Goal: Find specific page/section: Find specific page/section

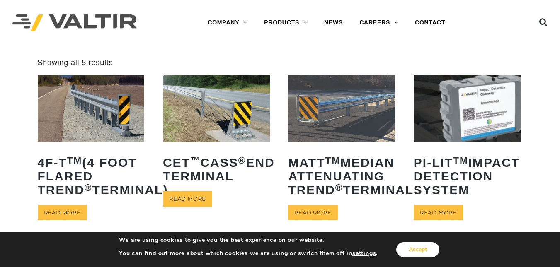
click at [416, 247] on button "Accept" at bounding box center [417, 249] width 43 height 15
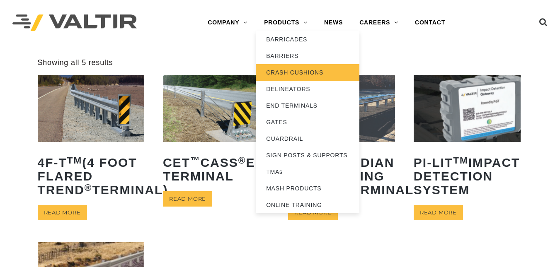
click at [290, 71] on link "CRASH CUSHIONS" at bounding box center [308, 72] width 104 height 17
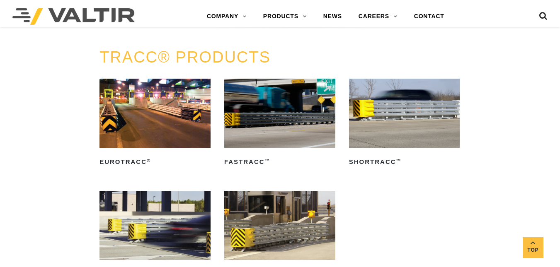
scroll to position [1168, 0]
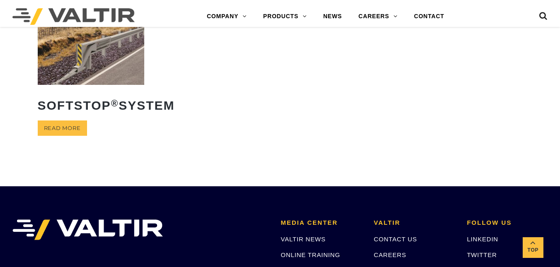
scroll to position [234, 0]
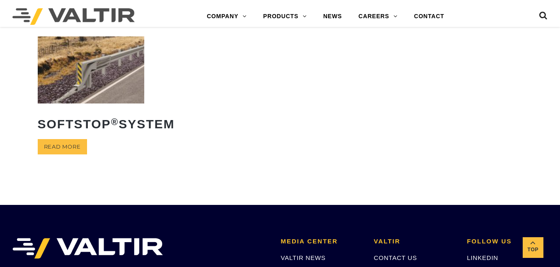
scroll to position [234, 0]
